Goal: Task Accomplishment & Management: Complete application form

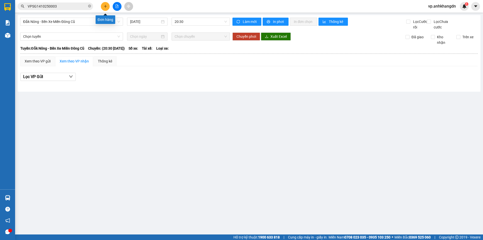
click at [104, 6] on icon "plus" at bounding box center [106, 7] width 4 height 4
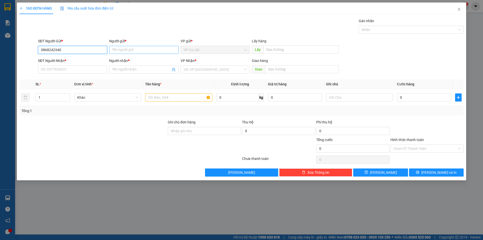
type input "0868242340"
click at [119, 53] on input "Người gửi *" at bounding box center [143, 50] width 69 height 8
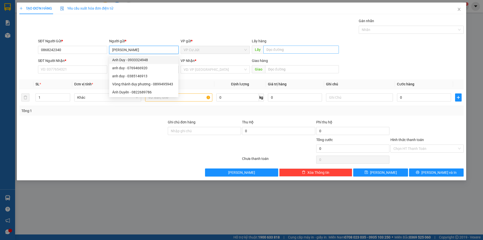
type input "[PERSON_NAME]"
click at [280, 50] on input "text" at bounding box center [302, 50] width 76 height 8
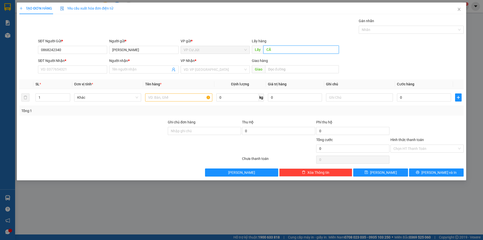
type input "C"
type input "cây xăng ĐẮK WIN"
click at [57, 70] on input "SĐT Người Nhận *" at bounding box center [72, 69] width 69 height 8
type input "0867186404"
click at [126, 69] on input "Người nhận *" at bounding box center [141, 70] width 58 height 6
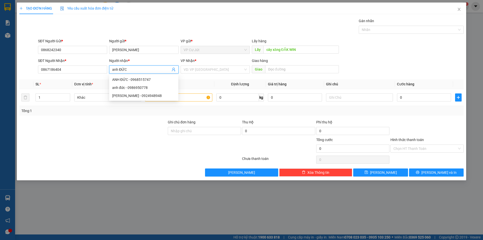
click at [140, 69] on input "anh ĐỨC" at bounding box center [141, 70] width 58 height 6
type input "anh ĐỨC"
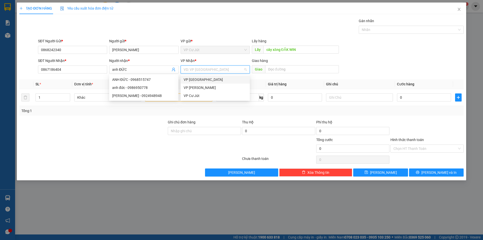
click at [216, 70] on input "search" at bounding box center [214, 70] width 60 height 8
click at [120, 130] on div at bounding box center [93, 128] width 149 height 18
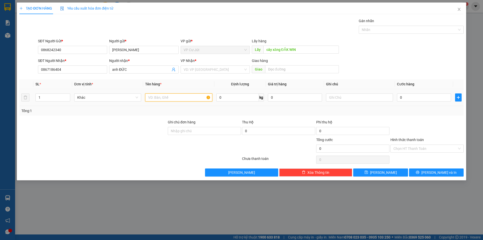
click at [171, 98] on input "text" at bounding box center [178, 97] width 67 height 8
type input "H"
type input "hộp giấy nhỏ"
click at [412, 98] on input "0" at bounding box center [424, 97] width 54 height 8
type input "3"
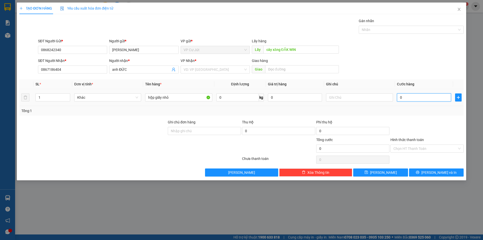
type input "3"
type input "30"
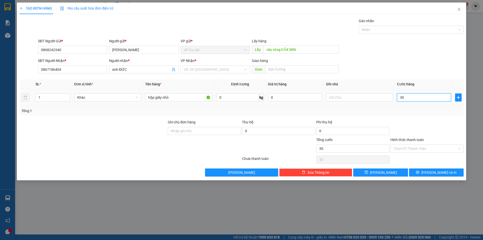
type input "300"
type input "3.000"
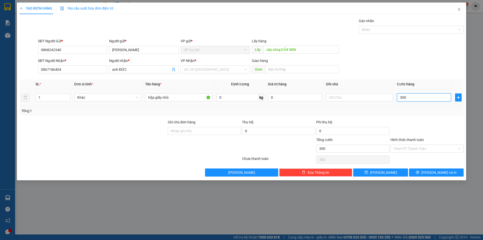
type input "3.000"
type input "30.000"
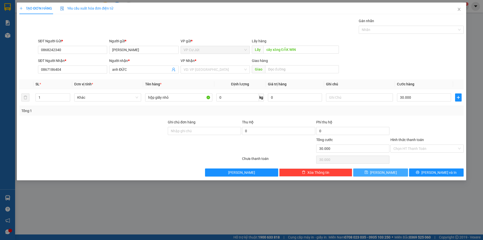
click at [381, 173] on span "[PERSON_NAME]" at bounding box center [383, 173] width 27 height 6
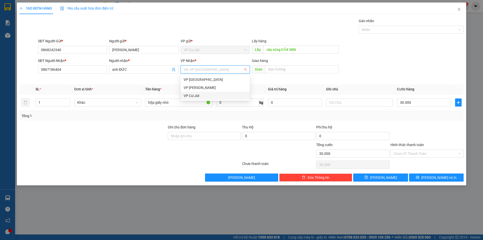
click at [205, 70] on input "search" at bounding box center [214, 70] width 60 height 8
click at [201, 81] on div "VP [GEOGRAPHIC_DATA]" at bounding box center [215, 80] width 63 height 6
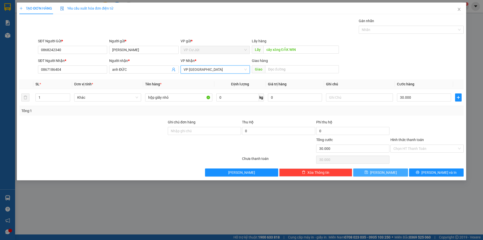
click at [379, 172] on button "[PERSON_NAME]" at bounding box center [380, 172] width 55 height 8
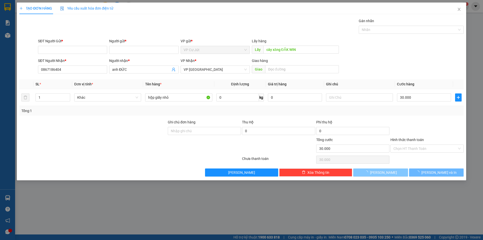
type input "0"
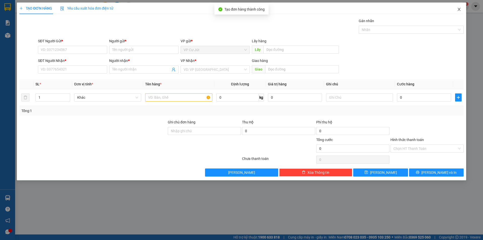
click at [458, 10] on icon "close" at bounding box center [459, 9] width 4 height 4
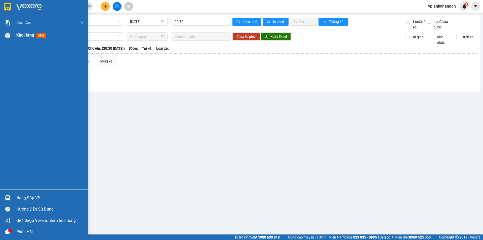
click at [26, 37] on span "Kho hàng" at bounding box center [25, 35] width 18 height 5
